Goal: Task Accomplishment & Management: Manage account settings

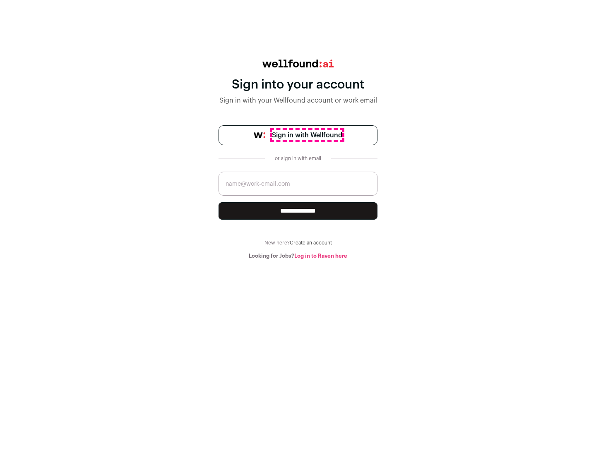
click at [307, 135] on span "Sign in with Wellfound" at bounding box center [307, 135] width 70 height 10
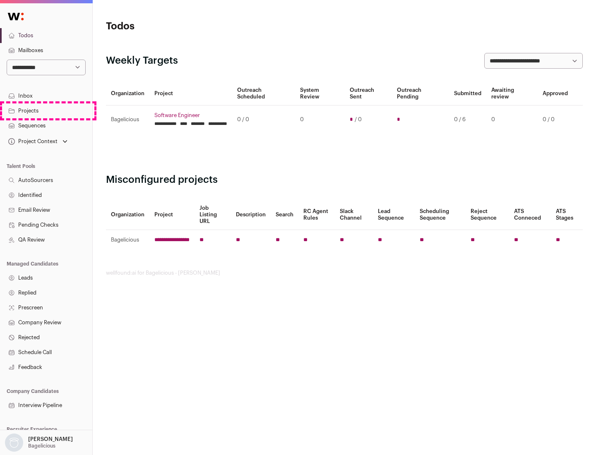
click at [46, 111] on link "Projects" at bounding box center [46, 111] width 92 height 15
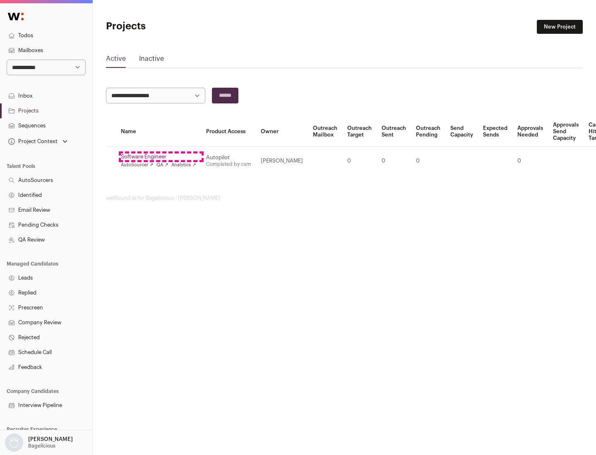
click at [161, 157] on link "Software Engineer" at bounding box center [158, 157] width 75 height 7
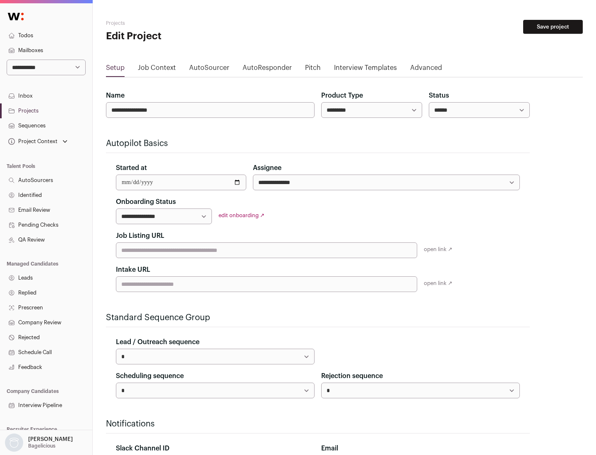
click at [553, 27] on button "Save project" at bounding box center [553, 27] width 60 height 14
